Goal: Task Accomplishment & Management: Manage account settings

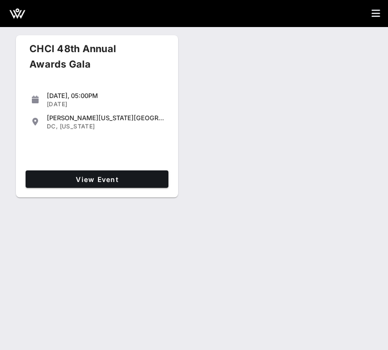
click at [103, 191] on div "View Event" at bounding box center [97, 178] width 151 height 25
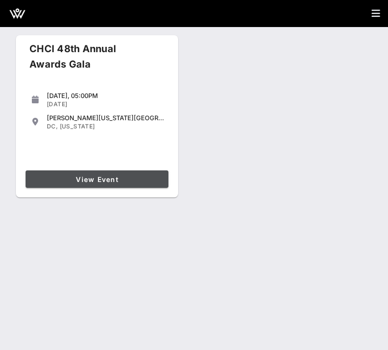
click at [103, 180] on span "View Event" at bounding box center [96, 179] width 135 height 8
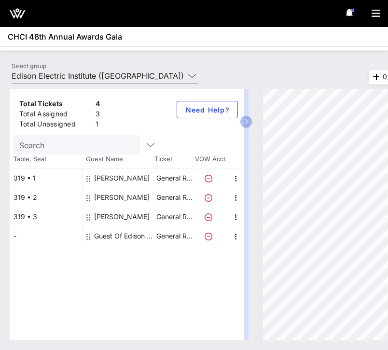
click at [132, 82] on div "Total Tickets 4 Total Assigned 3 Total Unassigned 1 Need Help? Search Table, Se…" at bounding box center [194, 215] width 388 height 270
click at [126, 74] on input "Edison Electric Institute ([GEOGRAPHIC_DATA]) [[PERSON_NAME], [EMAIL_ADDRESS][D…" at bounding box center [98, 75] width 173 height 15
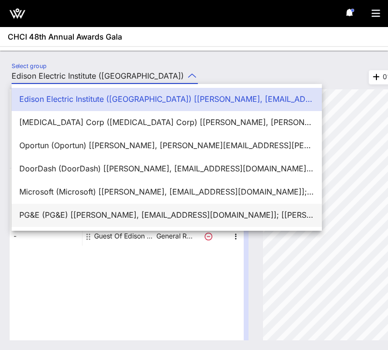
click at [113, 216] on div "PG&E (PG&E) [[PERSON_NAME], [EMAIL_ADDRESS][DOMAIN_NAME]]; [[PERSON_NAME], [PER…" at bounding box center [166, 214] width 295 height 9
type input "PG&E (PG&E) [[PERSON_NAME], [EMAIL_ADDRESS][DOMAIN_NAME]]; [[PERSON_NAME], [PER…"
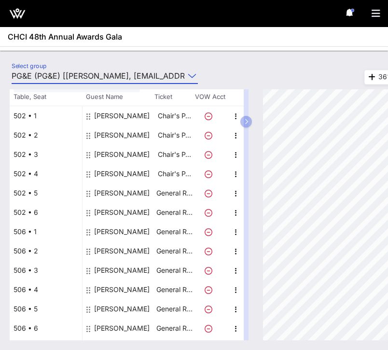
scroll to position [156, 0]
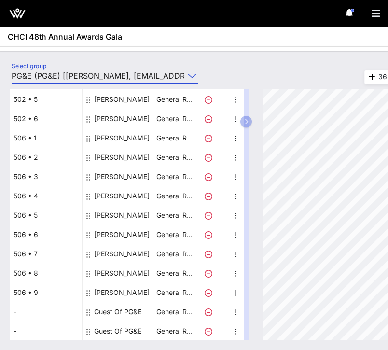
click at [125, 294] on div "[PERSON_NAME]" at bounding box center [121, 292] width 55 height 19
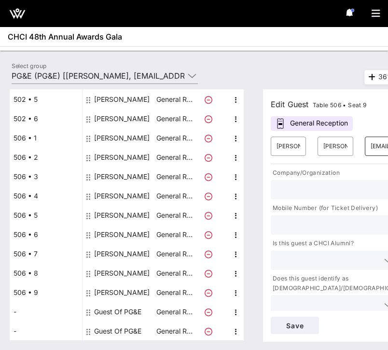
click at [368, 148] on div "​ [EMAIL_ADDRESS][DOMAIN_NAME]" at bounding box center [382, 146] width 35 height 19
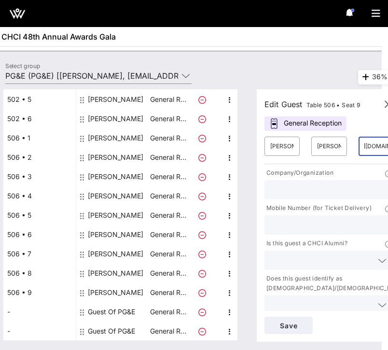
click at [368, 148] on input "[EMAIL_ADDRESS][DOMAIN_NAME]" at bounding box center [376, 145] width 24 height 15
click at [282, 67] on div "Select group PG&E (PG&E) [[PERSON_NAME], [EMAIL_ADDRESS][DOMAIN_NAME]]; [[PERSO…" at bounding box center [188, 77] width 376 height 34
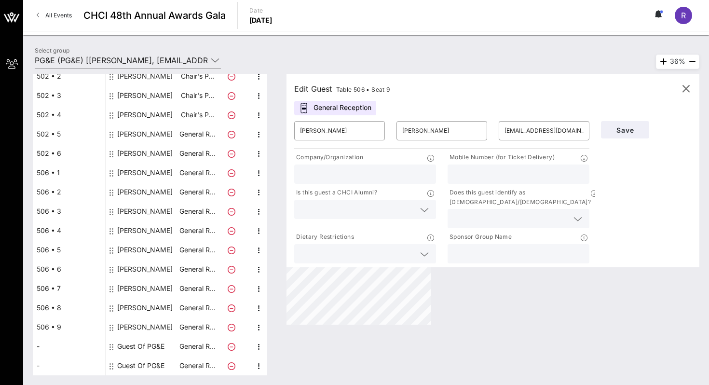
scroll to position [105, 0]
